Goal: Information Seeking & Learning: Check status

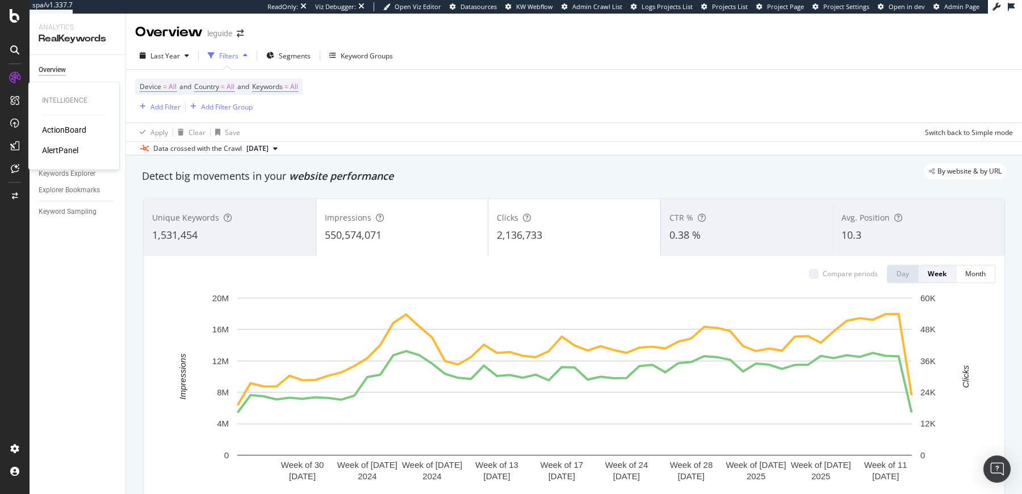
click at [67, 130] on div "ActionBoard" at bounding box center [64, 129] width 44 height 11
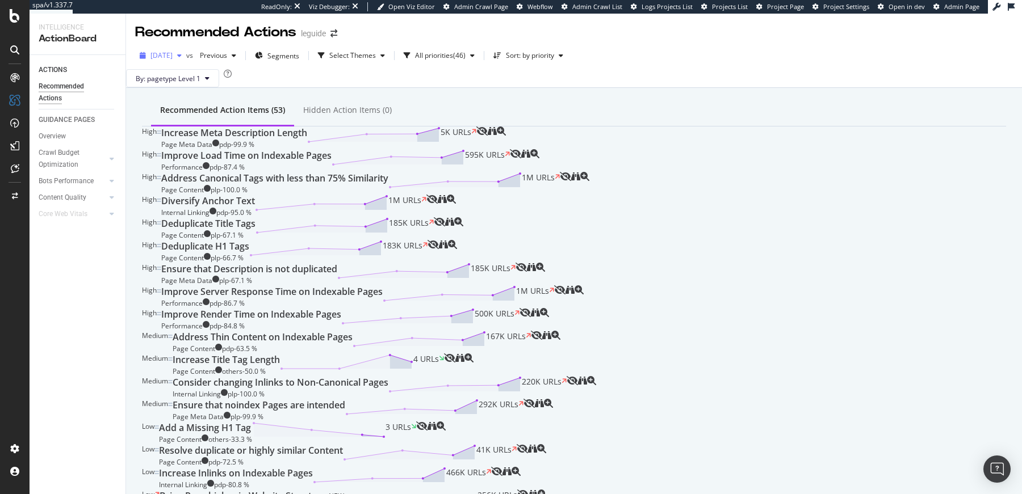
click at [173, 57] on span "[DATE]" at bounding box center [161, 56] width 22 height 10
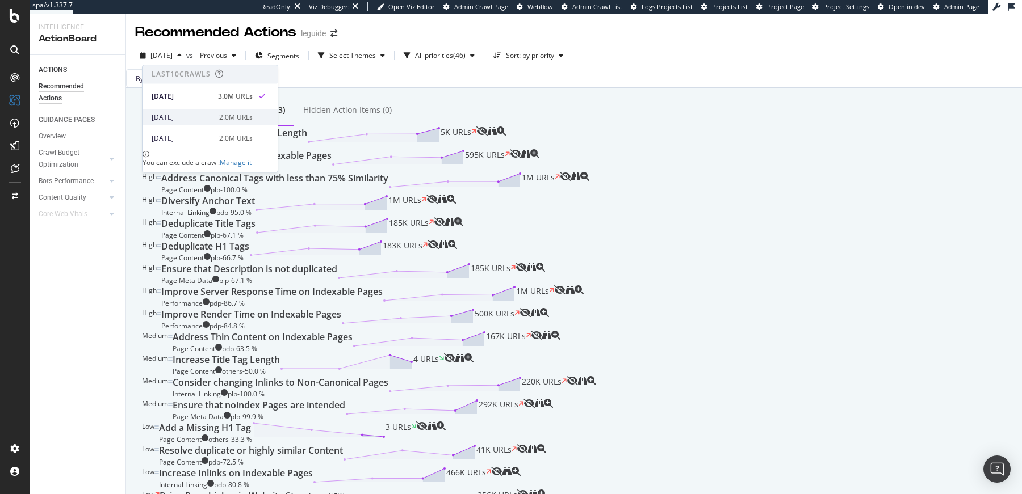
click at [198, 114] on div "[DATE]" at bounding box center [182, 117] width 61 height 10
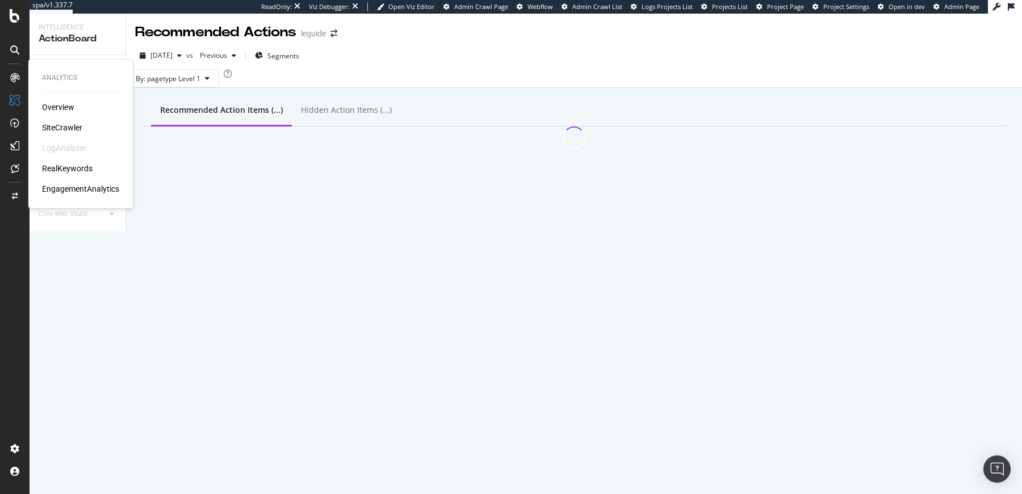
click at [72, 124] on div "SiteCrawler" at bounding box center [62, 127] width 40 height 11
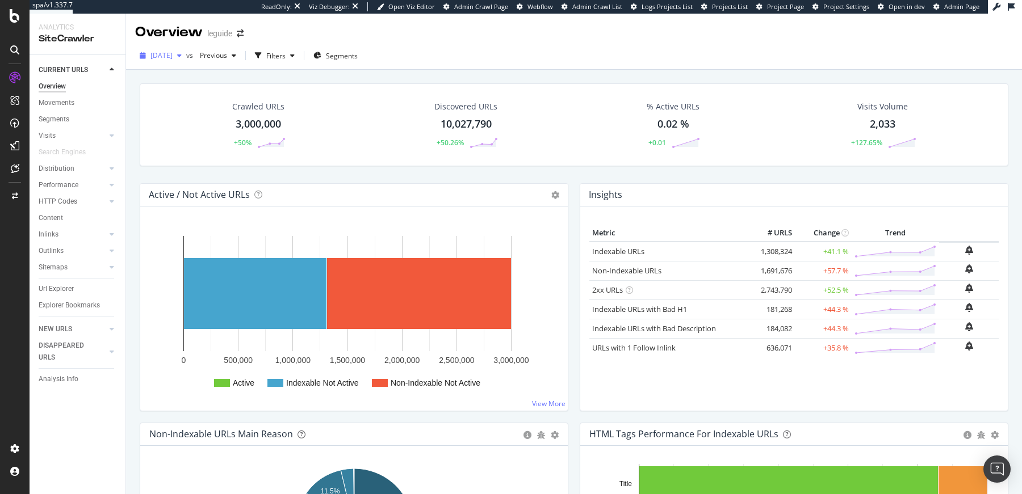
click at [173, 52] on span "[DATE]" at bounding box center [161, 56] width 22 height 10
click at [192, 122] on div "[DATE] 2.0M URLs" at bounding box center [209, 117] width 135 height 16
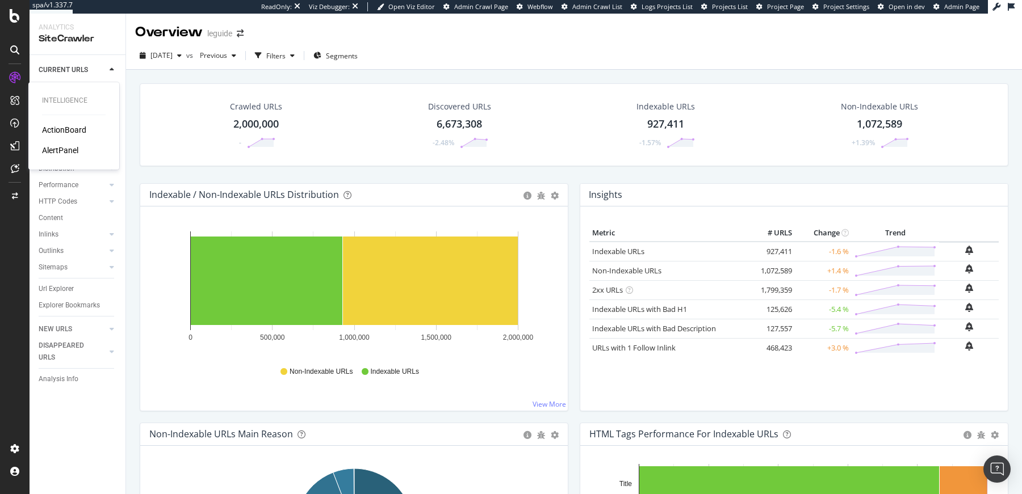
click at [75, 132] on div "ActionBoard" at bounding box center [64, 129] width 44 height 11
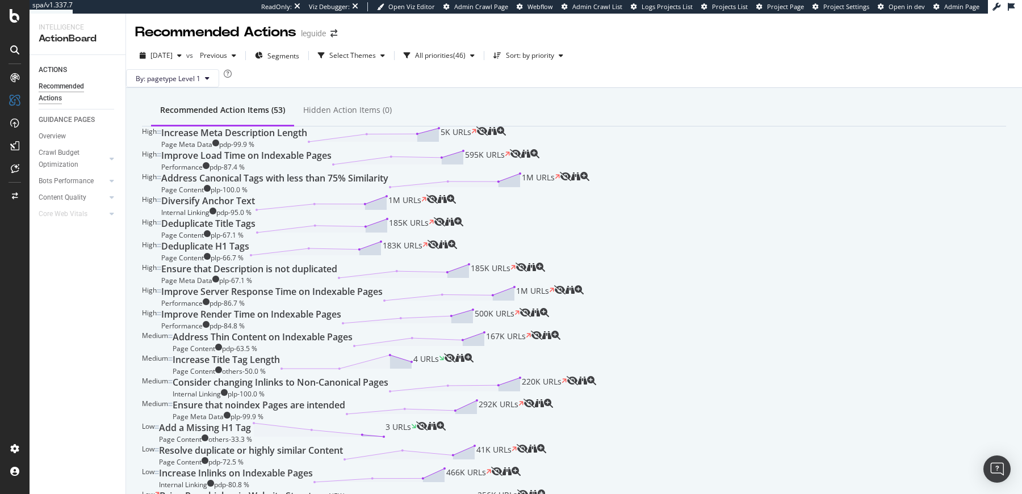
click at [732, 31] on div "Recommended Actions leguide" at bounding box center [574, 28] width 896 height 28
click at [64, 165] on div "RealKeywords" at bounding box center [67, 168] width 51 height 11
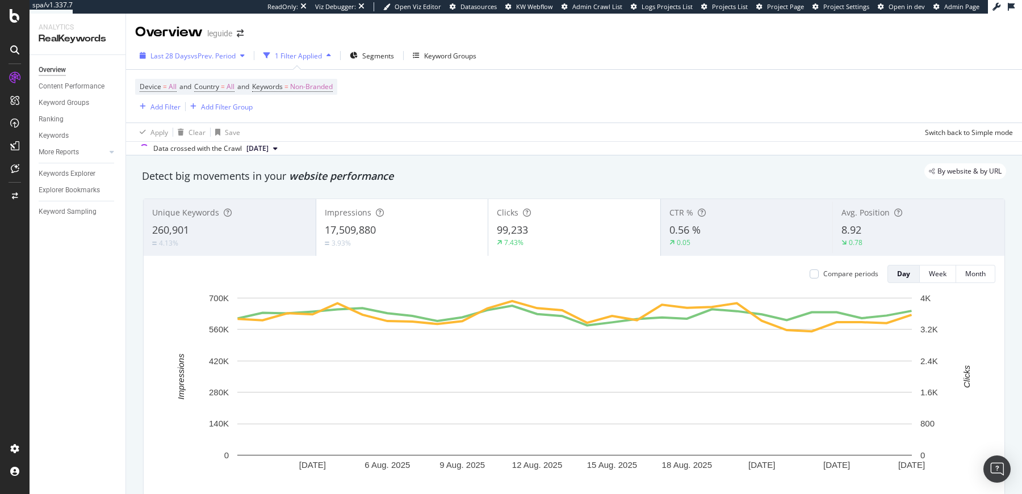
click at [220, 59] on span "vs Prev. Period" at bounding box center [213, 56] width 45 height 10
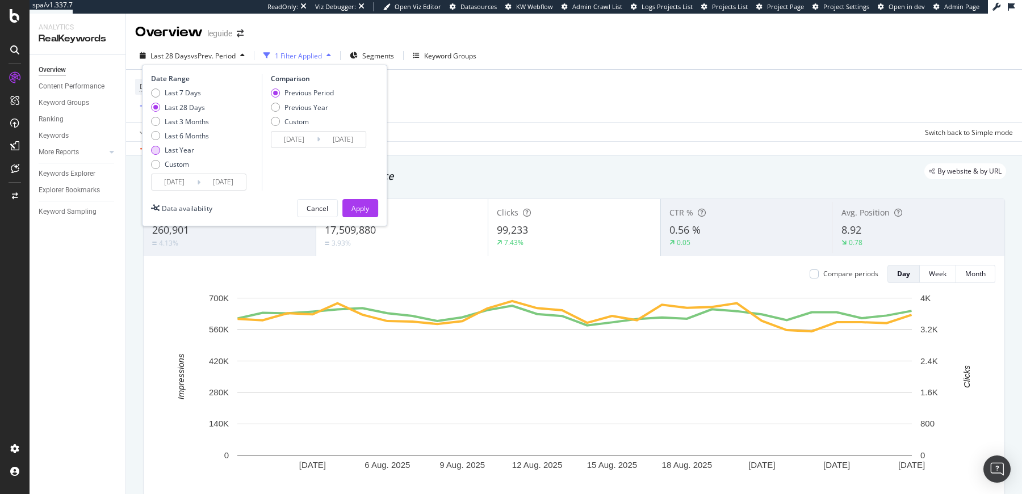
click at [181, 148] on div "Last Year" at bounding box center [180, 150] width 30 height 10
type input "[DATE]"
click at [358, 207] on div "Apply" at bounding box center [360, 209] width 18 height 10
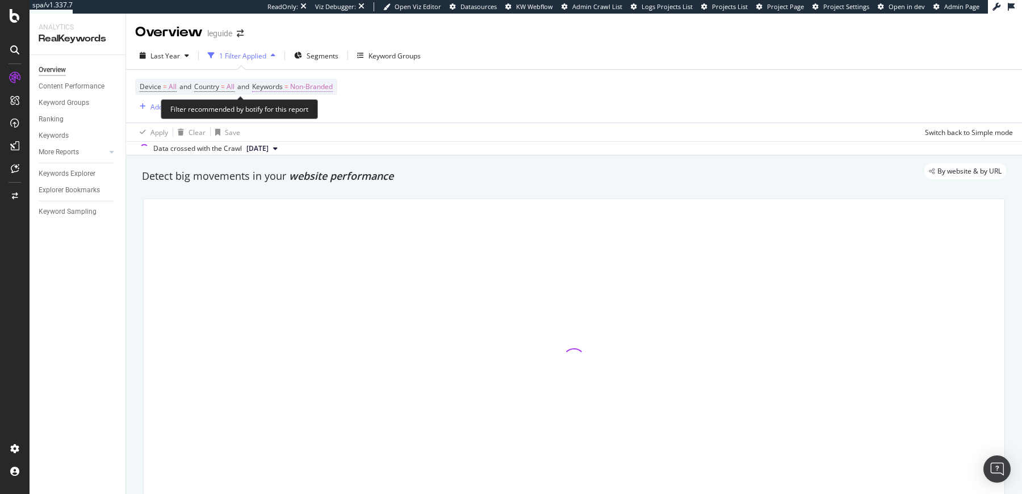
click at [302, 83] on span "Non-Branded" at bounding box center [311, 87] width 43 height 16
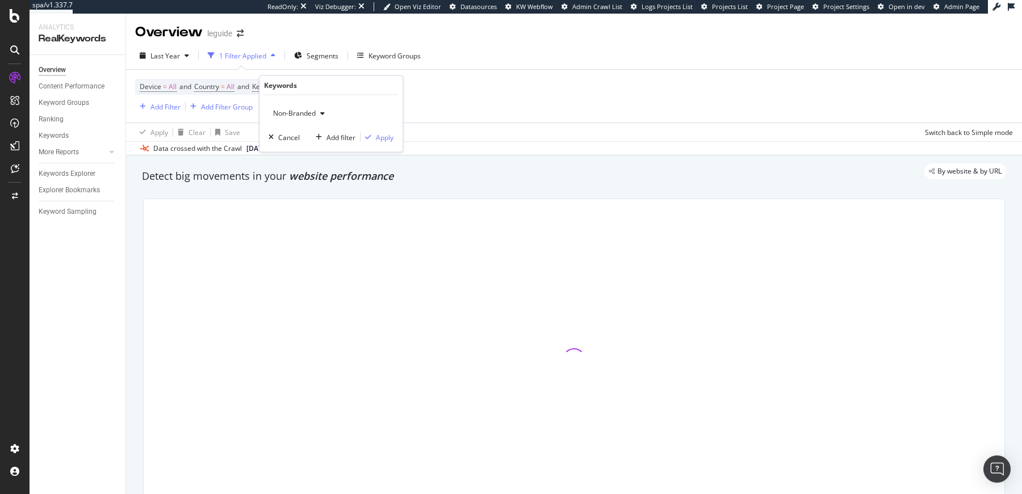
click at [286, 114] on span "Non-Branded" at bounding box center [291, 113] width 47 height 10
click at [284, 119] on div "Non-Branded" at bounding box center [298, 113] width 61 height 17
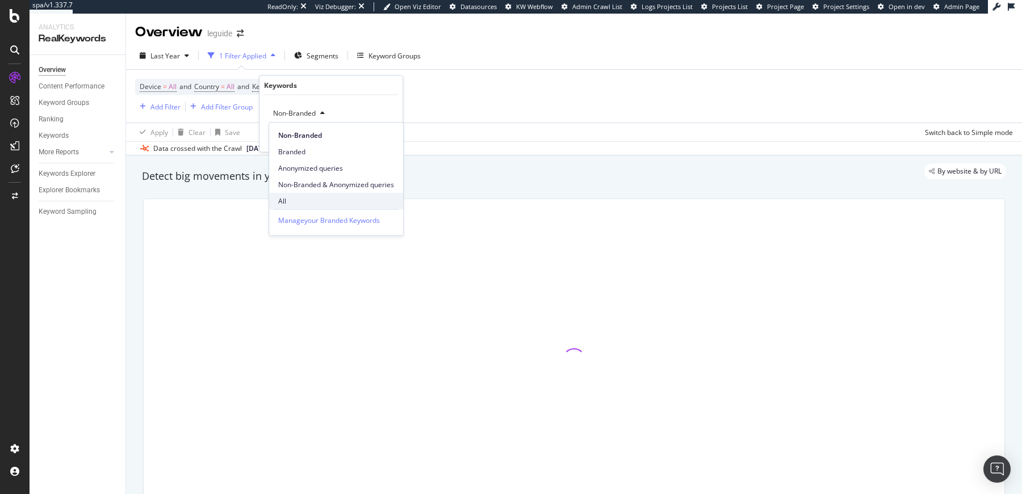
click at [285, 194] on div "All" at bounding box center [336, 201] width 134 height 16
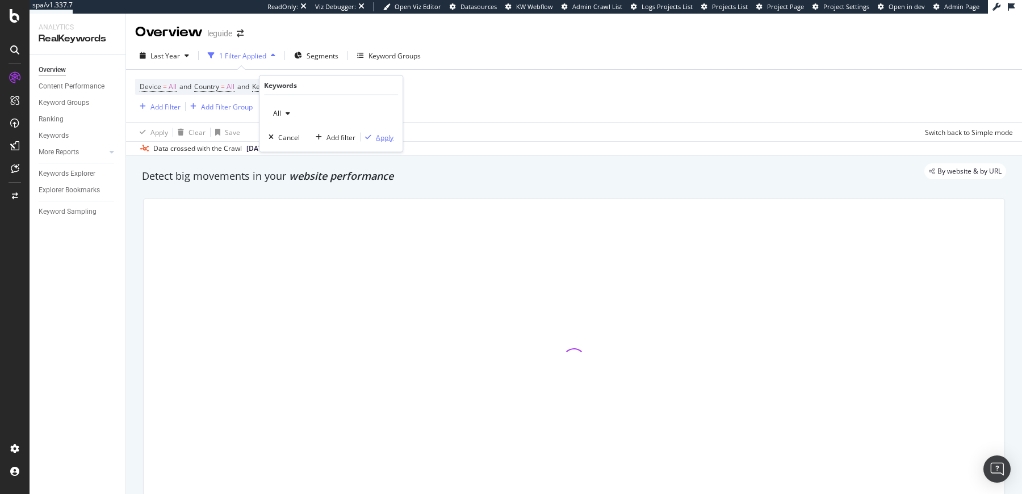
click at [386, 136] on div "Apply" at bounding box center [385, 137] width 18 height 10
